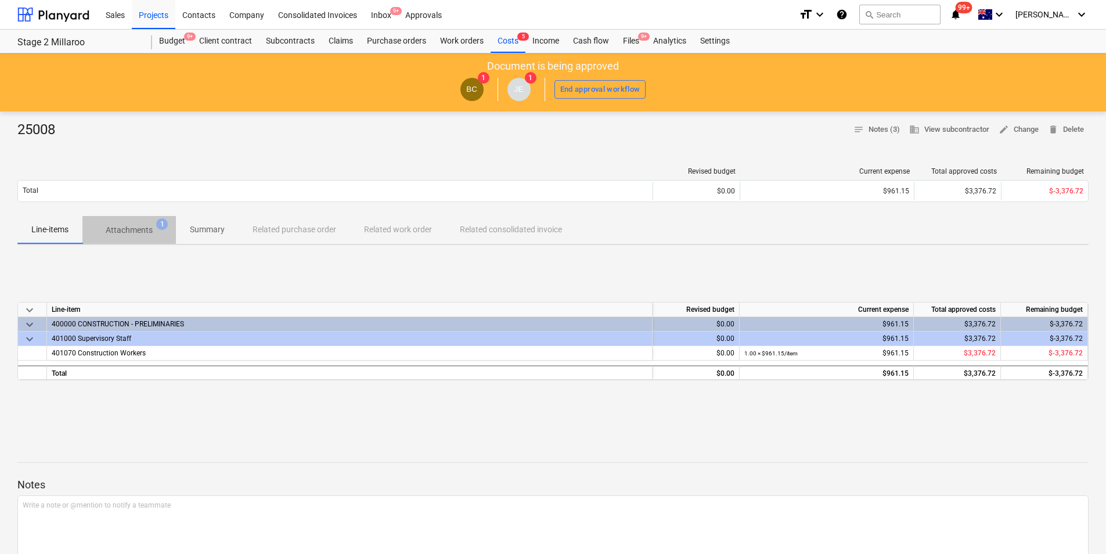
click at [141, 229] on p "Attachments" at bounding box center [129, 230] width 47 height 12
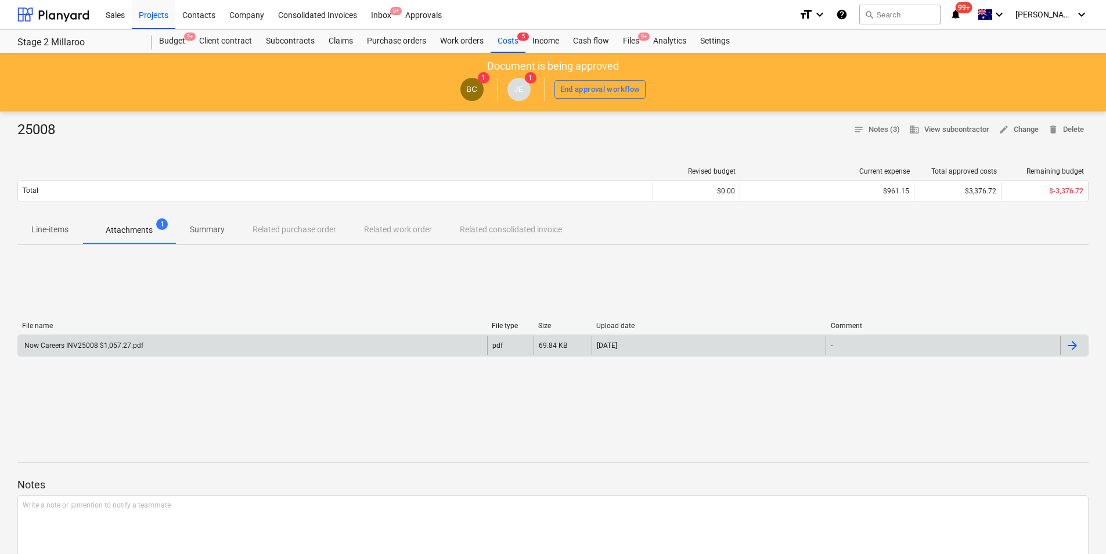
click at [147, 341] on div "Now Careers INV25008 $1,057.27.pdf" at bounding box center [252, 345] width 469 height 19
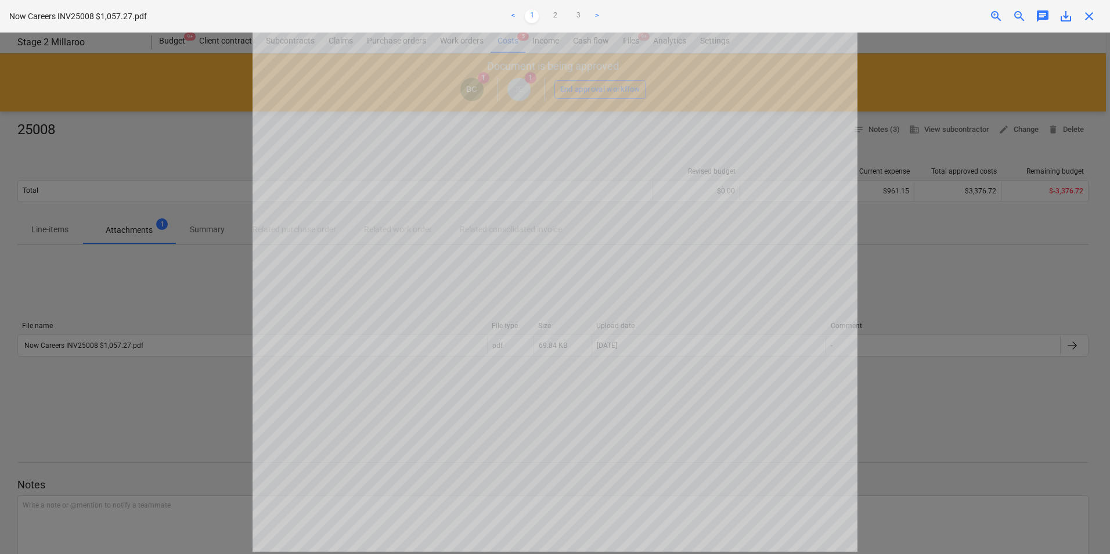
click at [176, 233] on div at bounding box center [555, 293] width 1110 height 521
click at [1095, 18] on span "close" at bounding box center [1089, 16] width 14 height 14
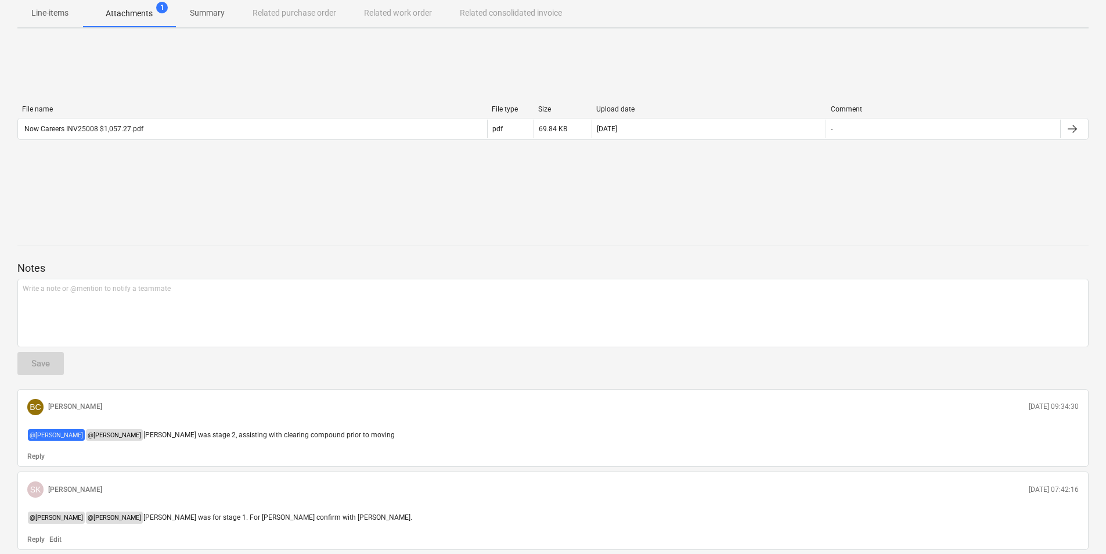
scroll to position [342, 0]
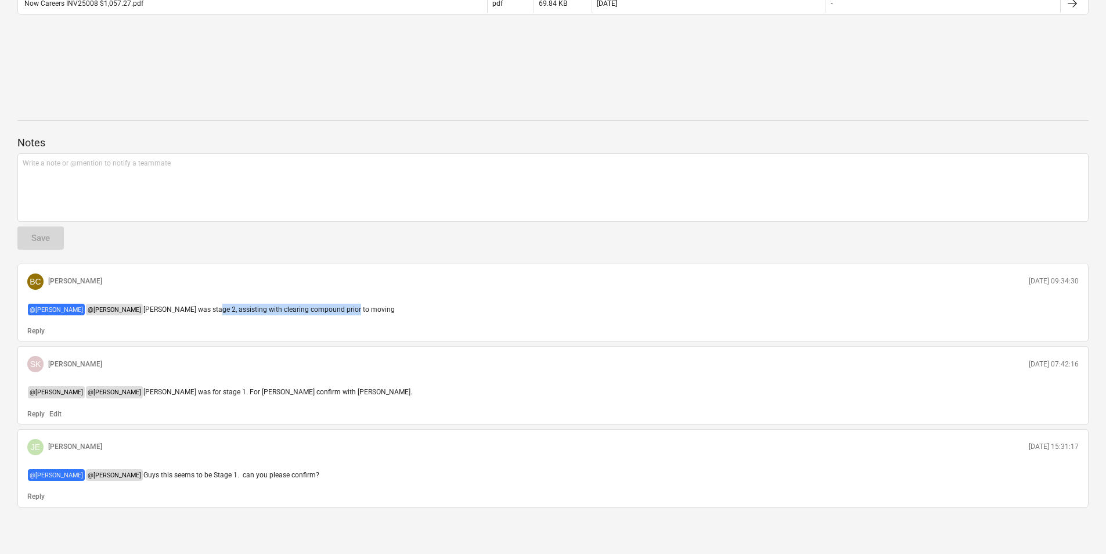
drag, startPoint x: 193, startPoint y: 304, endPoint x: 331, endPoint y: 311, distance: 138.3
click at [331, 311] on p "@ [PERSON_NAME] @ [PERSON_NAME] [PERSON_NAME] was stage 2, assisting with clear…" at bounding box center [552, 310] width 1051 height 12
click at [333, 311] on span "[PERSON_NAME] was stage 2, assisting with clearing compound prior to moving" at bounding box center [268, 309] width 251 height 8
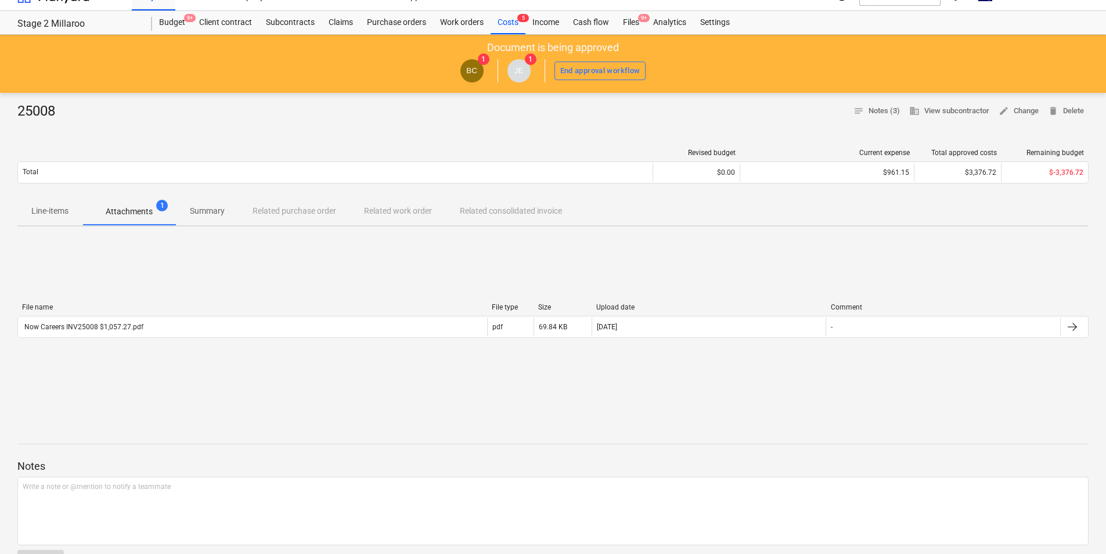
scroll to position [0, 0]
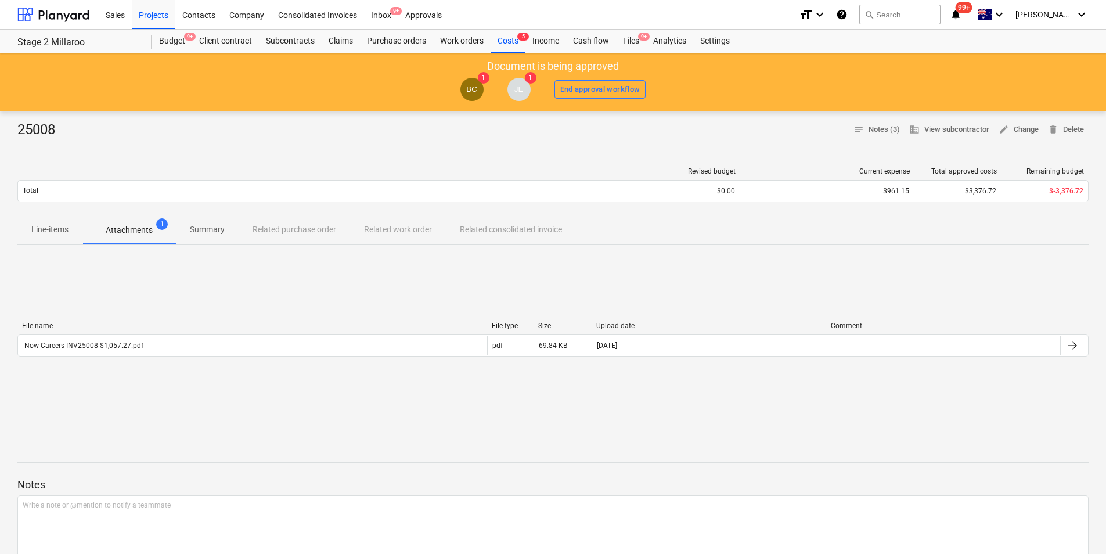
click at [37, 246] on div "25008 notes Notes (3) business View subcontractor edit Change delete Delete Rev…" at bounding box center [553, 503] width 1106 height 784
click at [52, 241] on button "Line-items" at bounding box center [49, 230] width 65 height 28
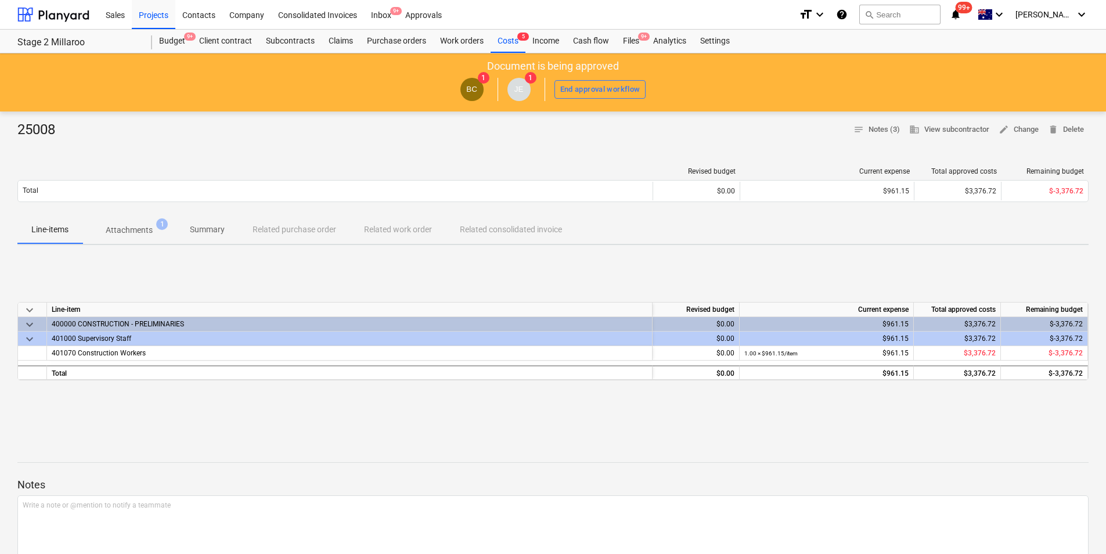
click at [78, 241] on button "Line-items" at bounding box center [49, 230] width 65 height 28
click at [85, 241] on button "Attachments 1" at bounding box center [128, 230] width 93 height 28
